Goal: Check status: Check status

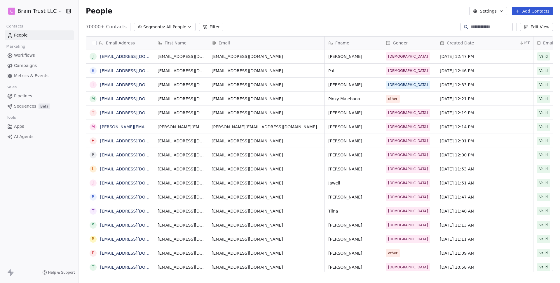
scroll to position [244, 477]
click at [29, 63] on span "Campaigns" at bounding box center [25, 65] width 23 height 6
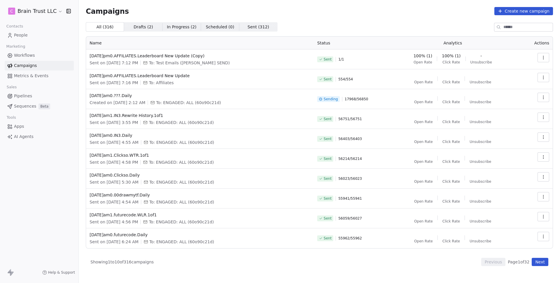
click at [23, 73] on span "Metrics & Events" at bounding box center [31, 76] width 34 height 6
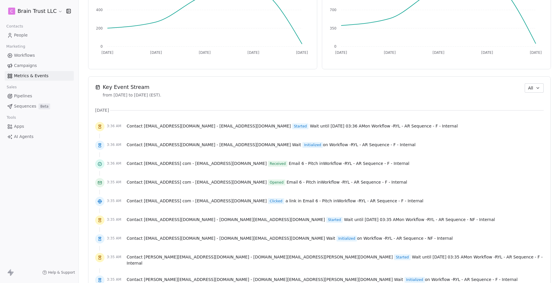
scroll to position [339, 0]
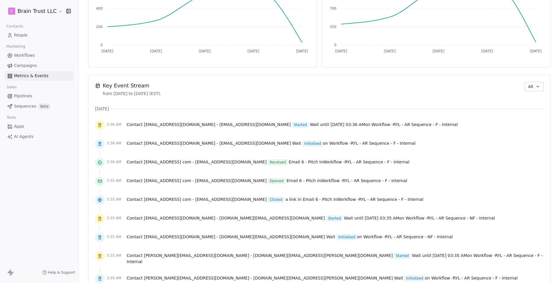
click at [529, 85] on span "All" at bounding box center [531, 87] width 5 height 6
click at [532, 117] on span "Audit" at bounding box center [528, 118] width 11 height 6
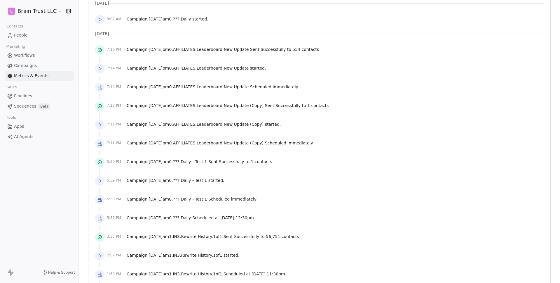
scroll to position [446, 0]
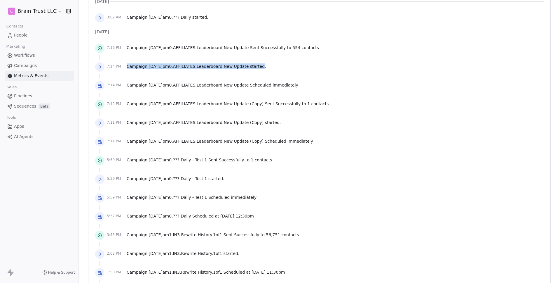
drag, startPoint x: 267, startPoint y: 65, endPoint x: 112, endPoint y: 69, distance: 154.5
click at [112, 69] on div "7:14 PM Campaign [DATE]pm0.AFFILIATES.Leaderboard New Update started." at bounding box center [319, 66] width 449 height 13
click at [314, 67] on div "7:14 PM Campaign [DATE]pm0.AFFILIATES.Leaderboard New Update started." at bounding box center [319, 66] width 449 height 13
click at [318, 47] on div "7:16 PM Campaign [DATE]pm0.AFFILIATES.Leaderboard New Update Sent Successfully …" at bounding box center [319, 48] width 449 height 13
click at [305, 88] on div "7:14 PM Campaign [DATE]pm0.AFFILIATES.Leaderboard New Update Scheduled immediat…" at bounding box center [319, 85] width 449 height 13
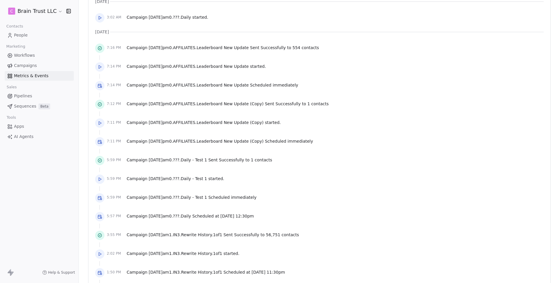
click at [311, 95] on div at bounding box center [319, 95] width 449 height 6
click at [314, 88] on div "7:14 PM Campaign [DATE]pm0.AFFILIATES.Leaderboard New Update Scheduled immediat…" at bounding box center [319, 85] width 449 height 13
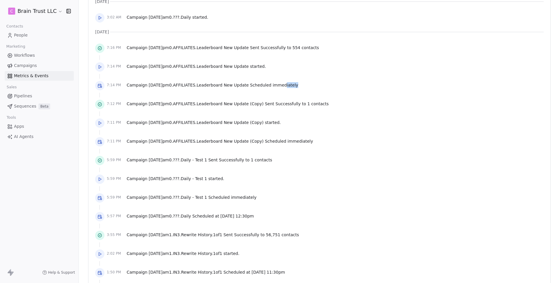
drag, startPoint x: 301, startPoint y: 85, endPoint x: 288, endPoint y: 85, distance: 12.8
click at [288, 85] on div "7:14 PM Campaign [DATE]pm0.AFFILIATES.Leaderboard New Update Scheduled immediat…" at bounding box center [319, 85] width 449 height 13
click at [268, 86] on span "Campaign [DATE]pm0.AFFILIATES.Leaderboard New Update Scheduled immediately" at bounding box center [213, 85] width 172 height 6
click at [347, 89] on div "7:14 PM Campaign [DATE]pm0.AFFILIATES.Leaderboard New Update Scheduled immediat…" at bounding box center [319, 85] width 449 height 13
drag, startPoint x: 304, startPoint y: 83, endPoint x: 127, endPoint y: 86, distance: 176.7
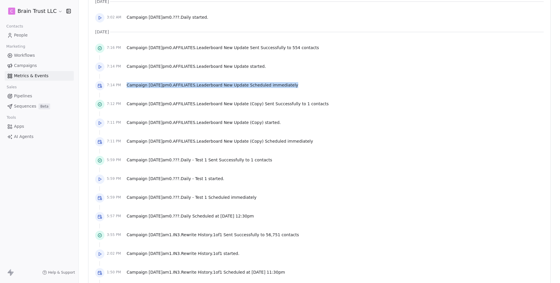
click at [127, 86] on div "7:14 PM Campaign [DATE]pm0.AFFILIATES.Leaderboard New Update Scheduled immediat…" at bounding box center [319, 85] width 449 height 13
click at [142, 86] on span "Campaign [DATE]pm0.AFFILIATES.Leaderboard New Update Scheduled immediately" at bounding box center [213, 85] width 172 height 6
click at [266, 67] on span "Campaign [DATE]pm0.AFFILIATES.Leaderboard New Update started." at bounding box center [196, 66] width 139 height 6
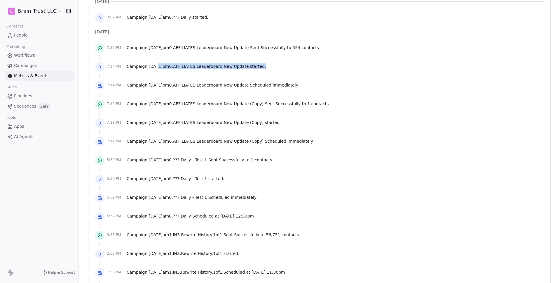
drag, startPoint x: 269, startPoint y: 67, endPoint x: 157, endPoint y: 68, distance: 112.4
click at [157, 68] on div "7:14 PM Campaign [DATE]pm0.AFFILIATES.Leaderboard New Update started." at bounding box center [319, 66] width 449 height 13
click at [157, 68] on span "[DATE]pm0.AFFILIATES.Leaderboard New Update" at bounding box center [199, 66] width 100 height 5
click at [271, 71] on div "7:14 PM Campaign [DATE]pm0.AFFILIATES.Leaderboard New Update started." at bounding box center [319, 66] width 449 height 13
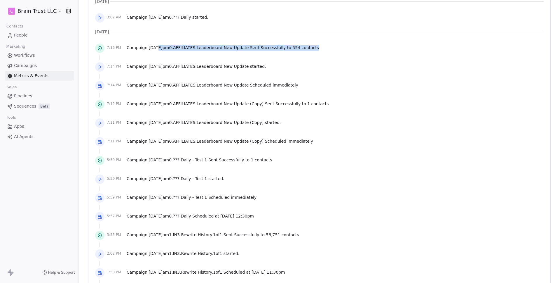
drag, startPoint x: 324, startPoint y: 48, endPoint x: 157, endPoint y: 49, distance: 166.7
click at [157, 49] on div "7:16 PM Campaign [DATE]pm0.AFFILIATES.Leaderboard New Update Sent Successfully …" at bounding box center [319, 48] width 449 height 13
click at [157, 49] on span "[DATE]pm0.AFFILIATES.Leaderboard New Update" at bounding box center [199, 47] width 100 height 5
click at [158, 50] on span "[DATE]pm0.AFFILIATES.Leaderboard New Update" at bounding box center [199, 47] width 100 height 5
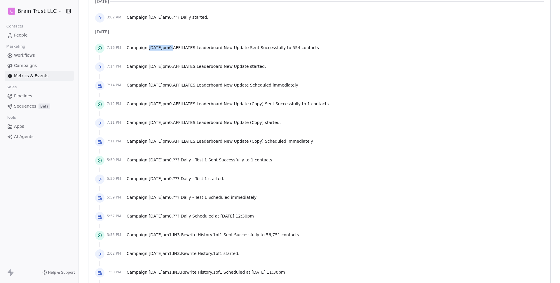
click at [158, 50] on span "[DATE]pm0.AFFILIATES.Leaderboard New Update" at bounding box center [199, 47] width 100 height 5
click at [267, 47] on span "Campaign [DATE]pm0.AFFILIATES.Leaderboard New Update Sent Successfully to 554 c…" at bounding box center [223, 48] width 192 height 6
click at [322, 60] on div "7:14 PM Campaign [DATE]pm0.AFFILIATES.Leaderboard New Update started." at bounding box center [319, 66] width 449 height 13
click at [328, 50] on div "7:16 PM Campaign [DATE]pm0.AFFILIATES.Leaderboard New Update Sent Successfully …" at bounding box center [319, 48] width 449 height 13
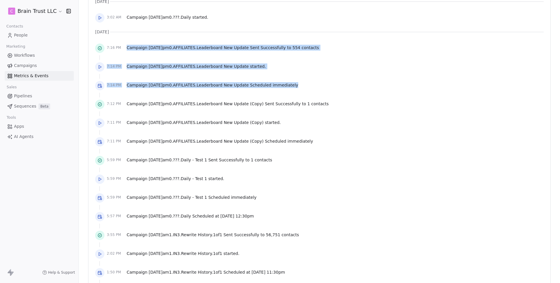
drag, startPoint x: 303, startPoint y: 89, endPoint x: 124, endPoint y: 48, distance: 182.7
click at [124, 48] on div "7:16 PM Campaign [DATE]pm0.AFFILIATES.Leaderboard New Update Sent Successfully …" at bounding box center [319, 216] width 449 height 349
click at [292, 75] on div at bounding box center [319, 76] width 449 height 6
